Goal: Find specific page/section: Find specific page/section

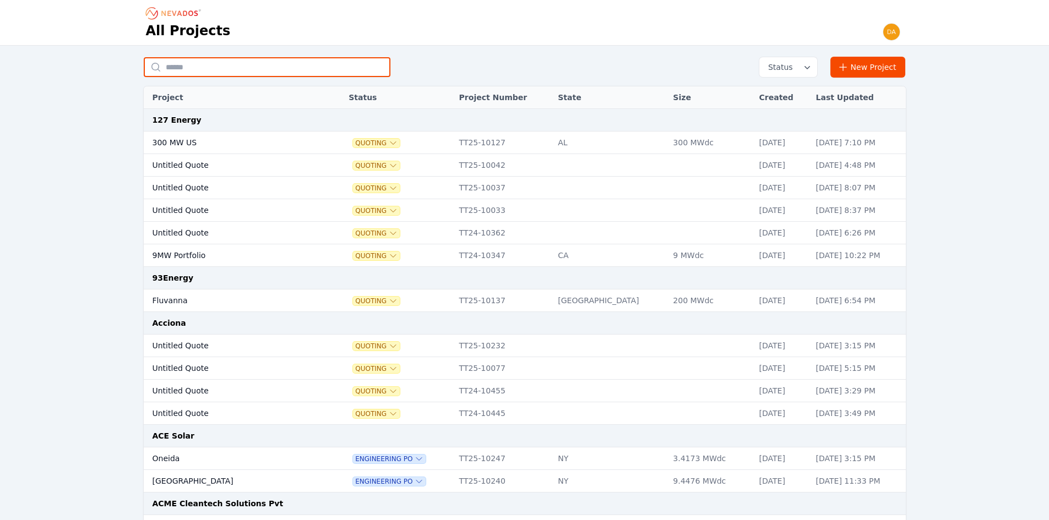
click at [208, 69] on input "text" at bounding box center [267, 67] width 247 height 20
type input "*"
type input "*********"
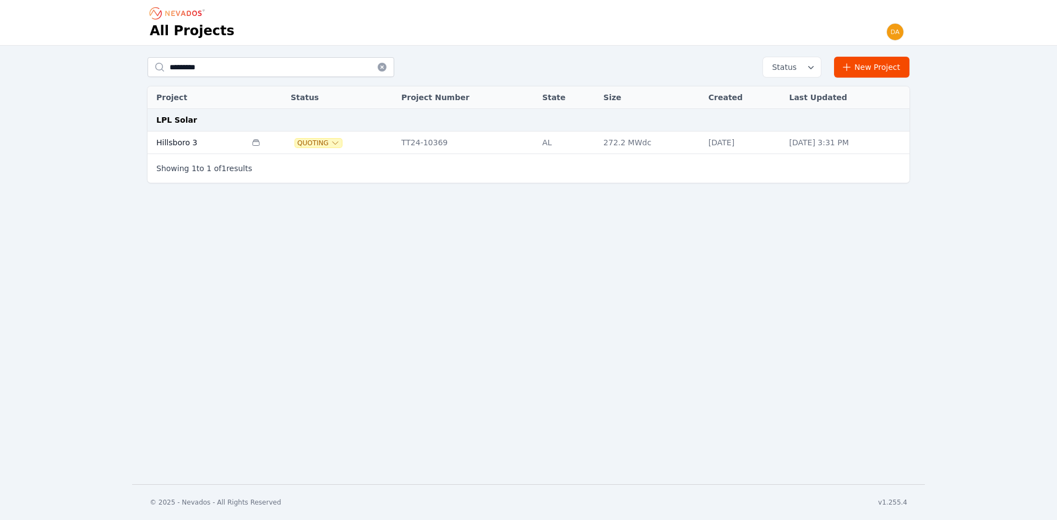
click at [219, 141] on td "Hillsboro 3" at bounding box center [197, 143] width 99 height 23
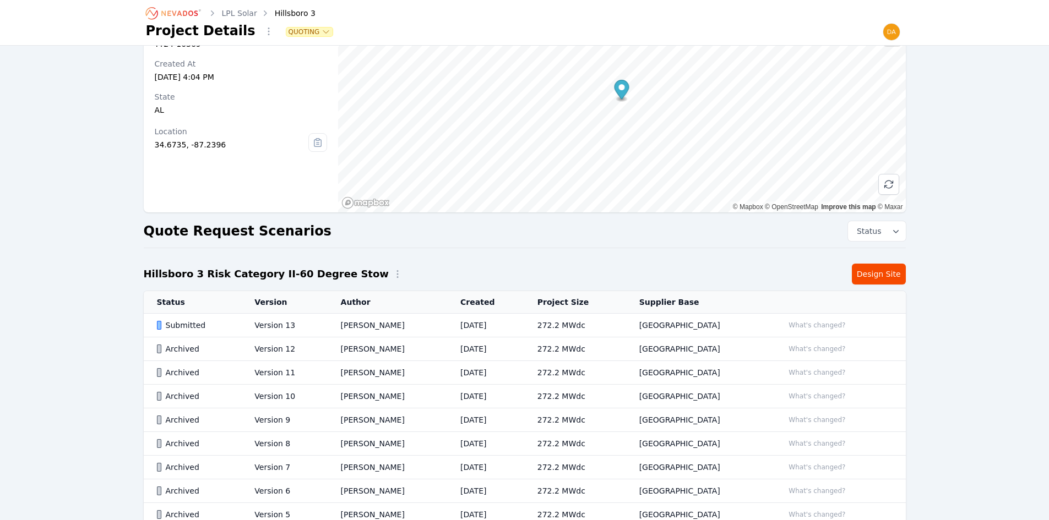
scroll to position [63, 0]
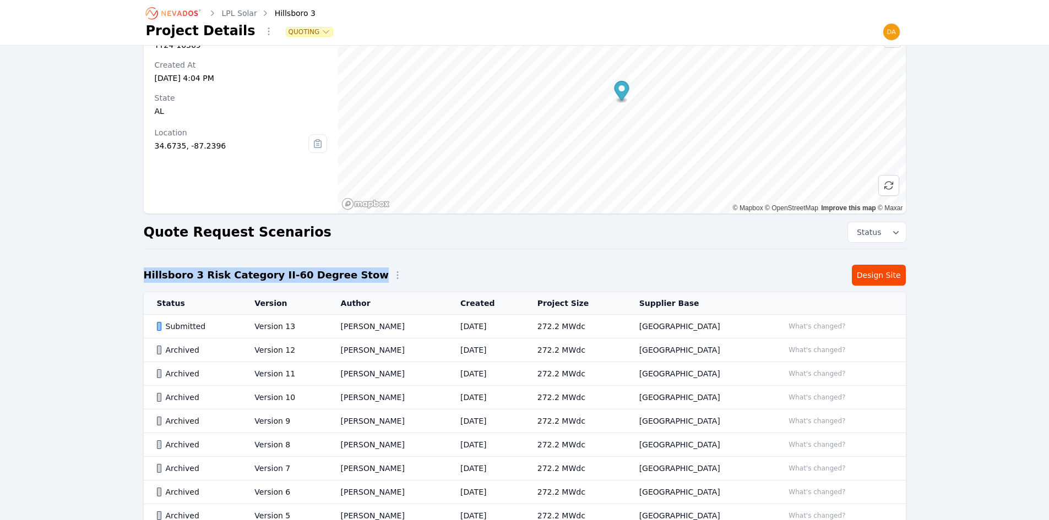
drag, startPoint x: 143, startPoint y: 274, endPoint x: 339, endPoint y: 275, distance: 196.0
click at [339, 275] on div "Hillsboro 3 Project Number TT24-10369 Created At [DATE] 4:04 PM State [US_STATE…" at bounding box center [524, 318] width 793 height 650
copy h2 "Hillsboro 3 Risk Category II-60 Degree Stow"
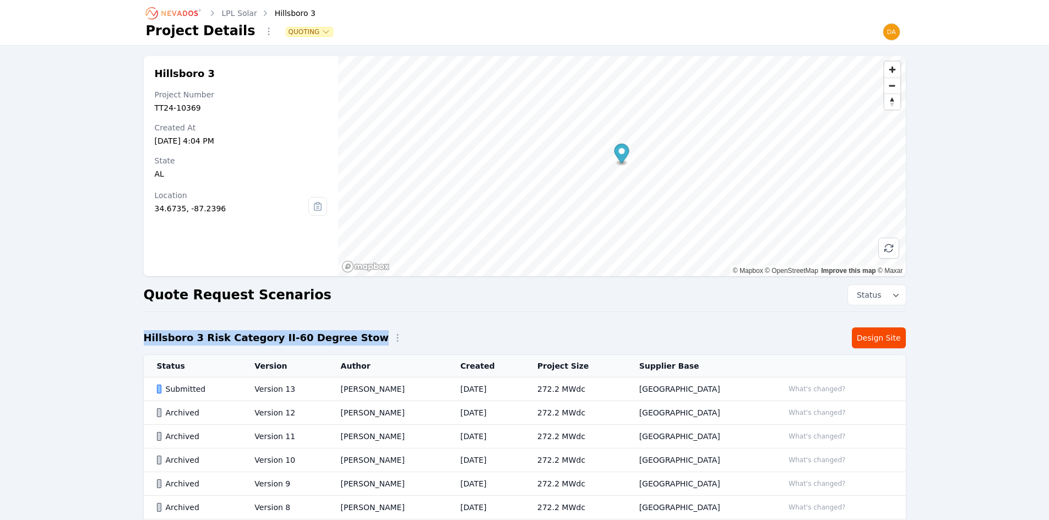
scroll to position [0, 0]
